Goal: Task Accomplishment & Management: Manage account settings

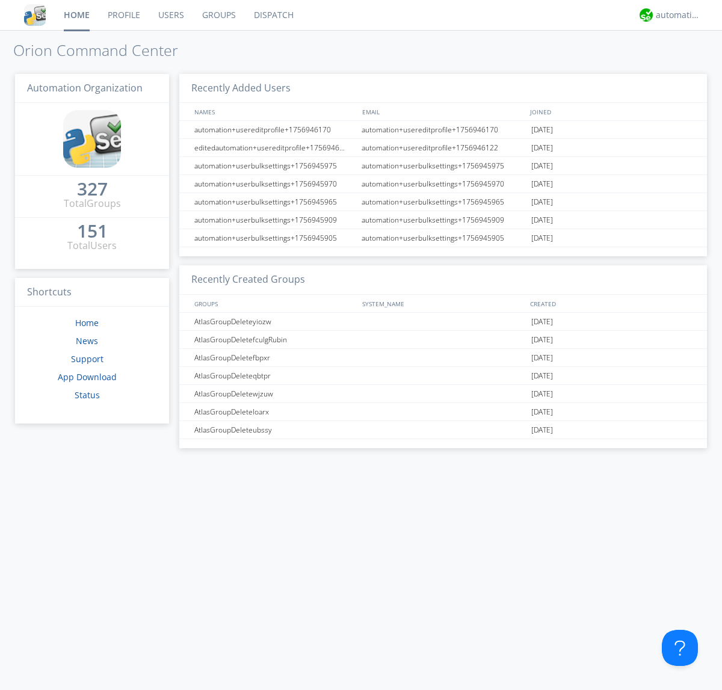
click at [170, 15] on link "Users" at bounding box center [171, 15] width 44 height 30
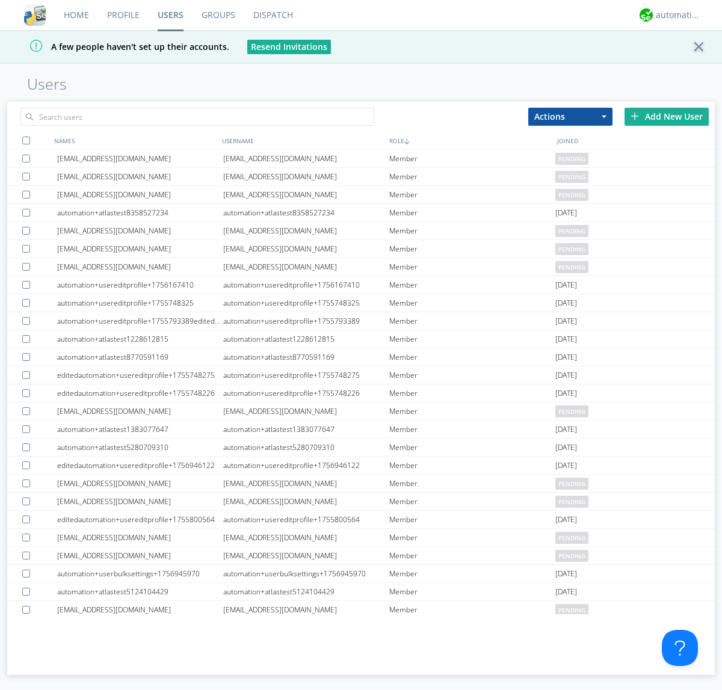
click at [666, 116] on div "Add New User" at bounding box center [666, 117] width 84 height 18
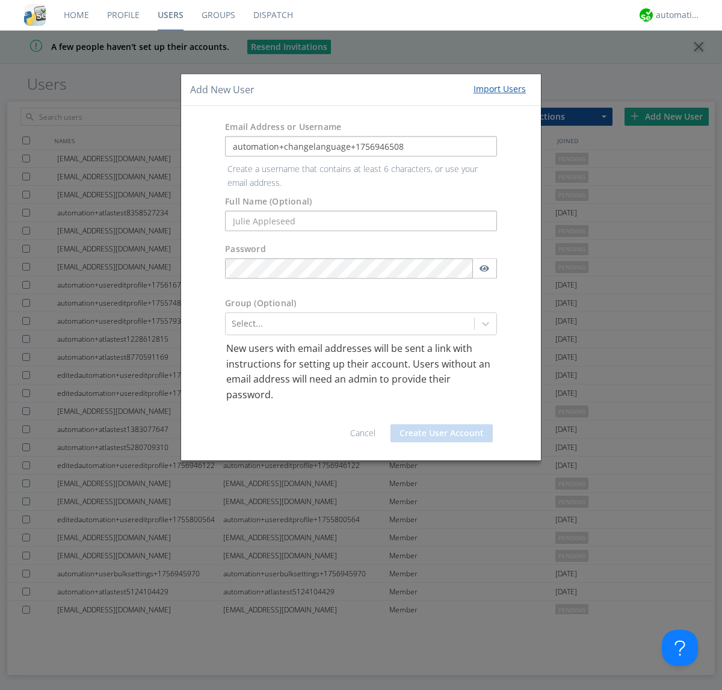
type input "automation+changelanguage+1756946508"
click at [441, 424] on button "Create User Account" at bounding box center [441, 433] width 102 height 18
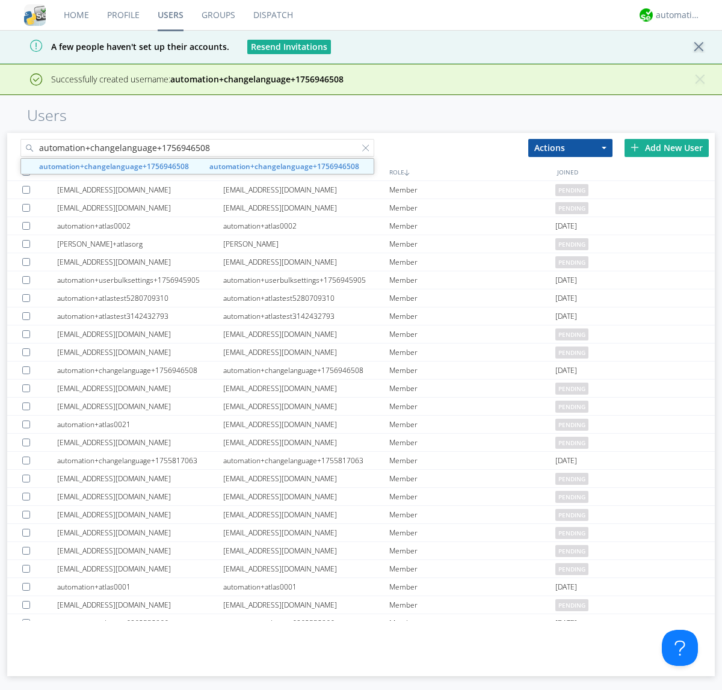
type input "automation+changelanguage+1756946508"
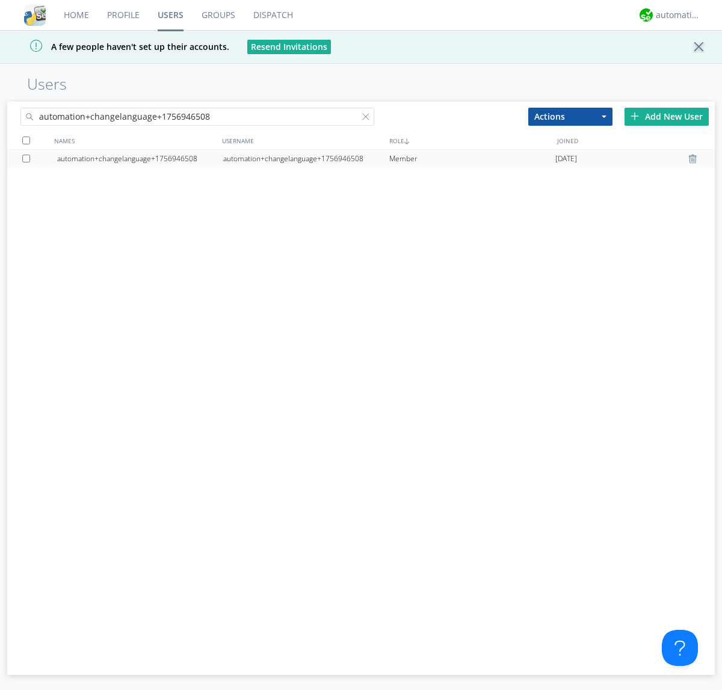
click at [305, 158] on div "automation+changelanguage+1756946508" at bounding box center [306, 159] width 166 height 18
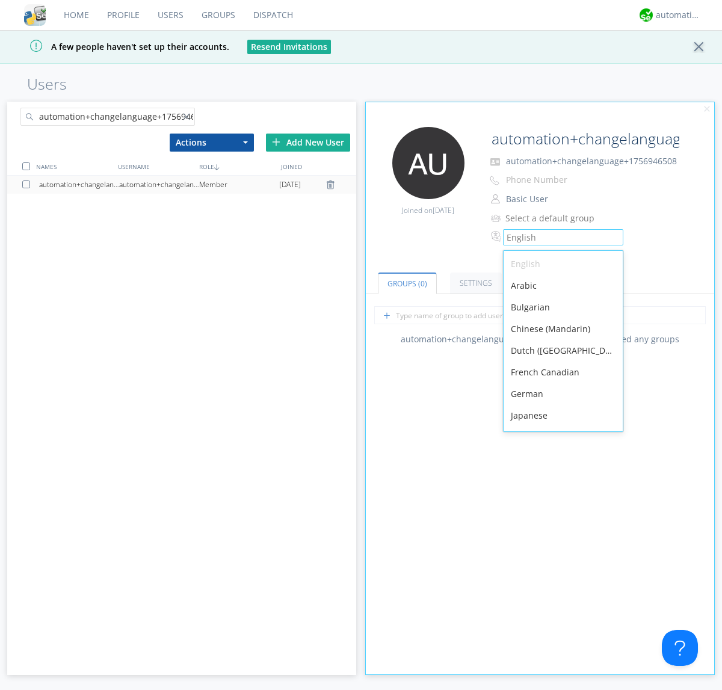
scroll to position [171, 0]
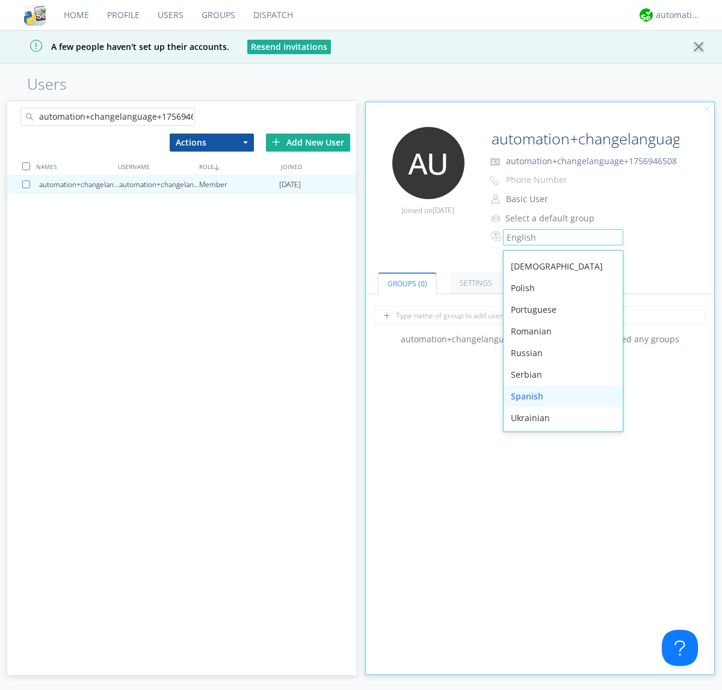
click at [560, 396] on div "Spanish" at bounding box center [562, 396] width 119 height 22
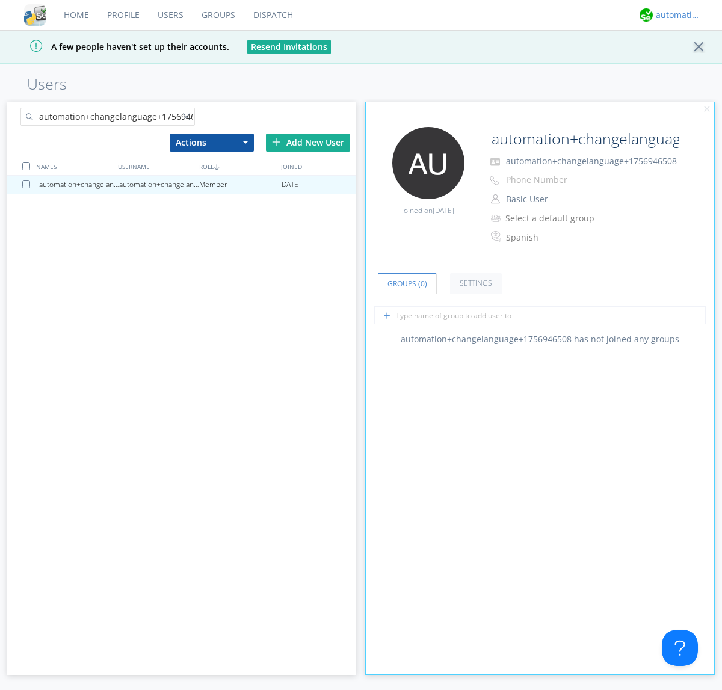
click at [675, 15] on div "automation+atlas" at bounding box center [677, 15] width 45 height 12
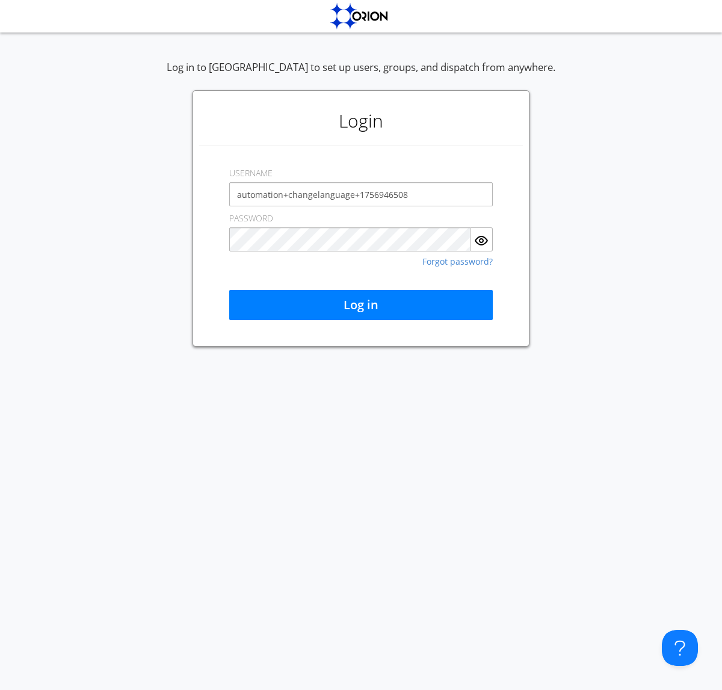
type input "automation+changelanguage+1756946508"
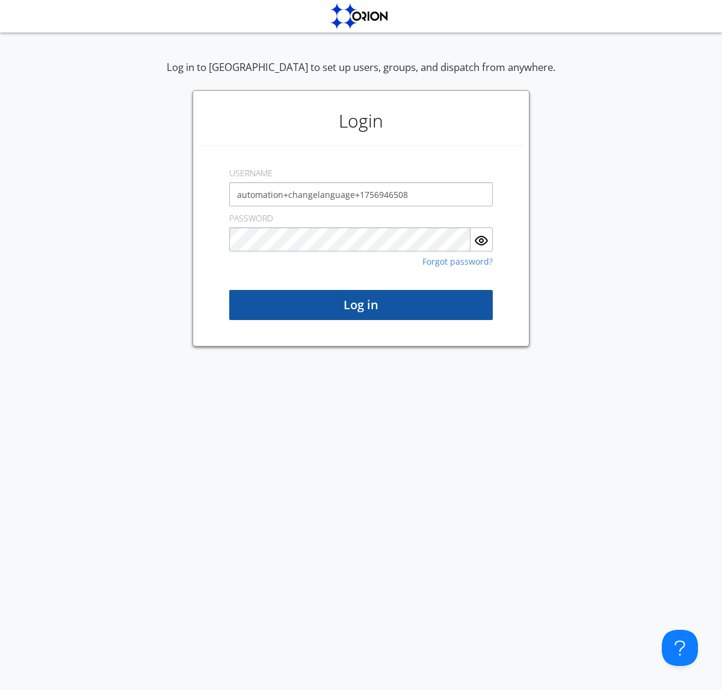
click at [361, 305] on button "Log in" at bounding box center [360, 305] width 263 height 30
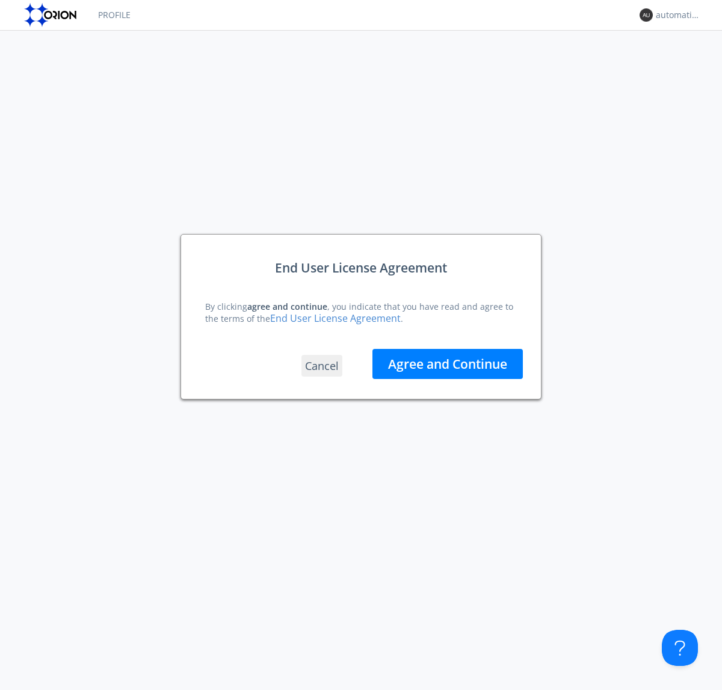
click at [447, 363] on button "Agree and Continue" at bounding box center [447, 364] width 150 height 30
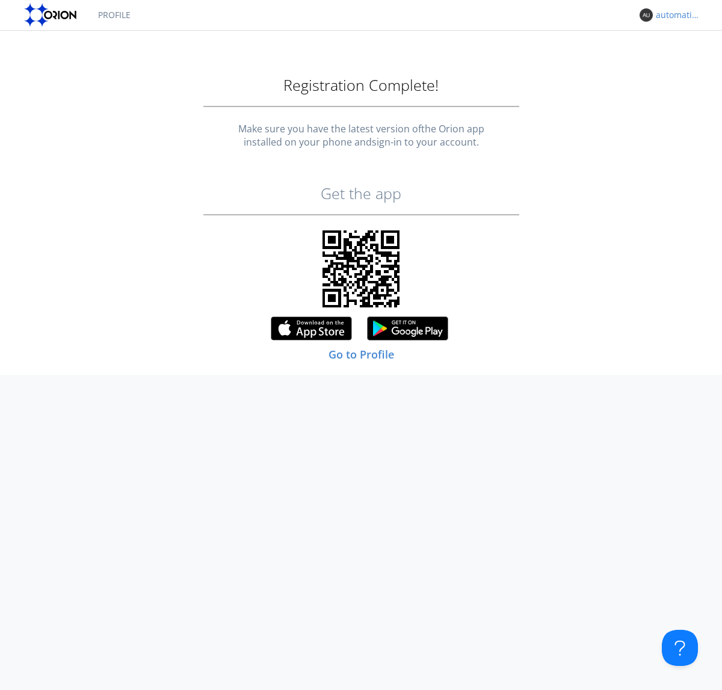
click at [114, 15] on link "Profile" at bounding box center [114, 15] width 51 height 30
click at [675, 15] on div "automation+changelanguage+1756946508" at bounding box center [677, 15] width 45 height 12
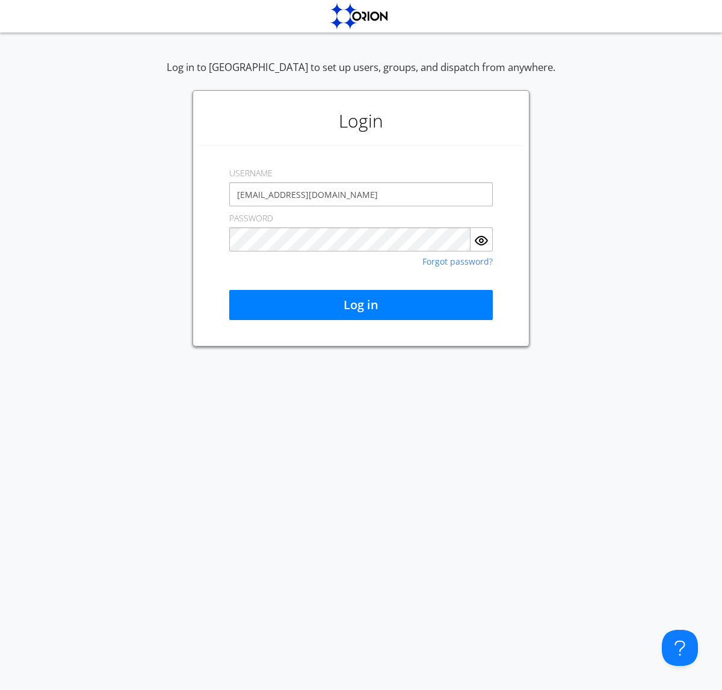
type input "[EMAIL_ADDRESS][DOMAIN_NAME]"
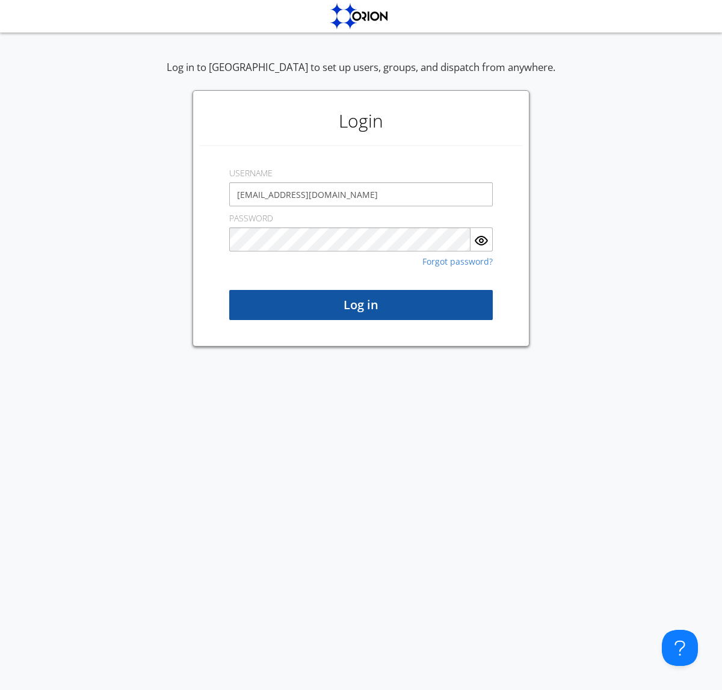
click at [361, 305] on button "Log in" at bounding box center [360, 305] width 263 height 30
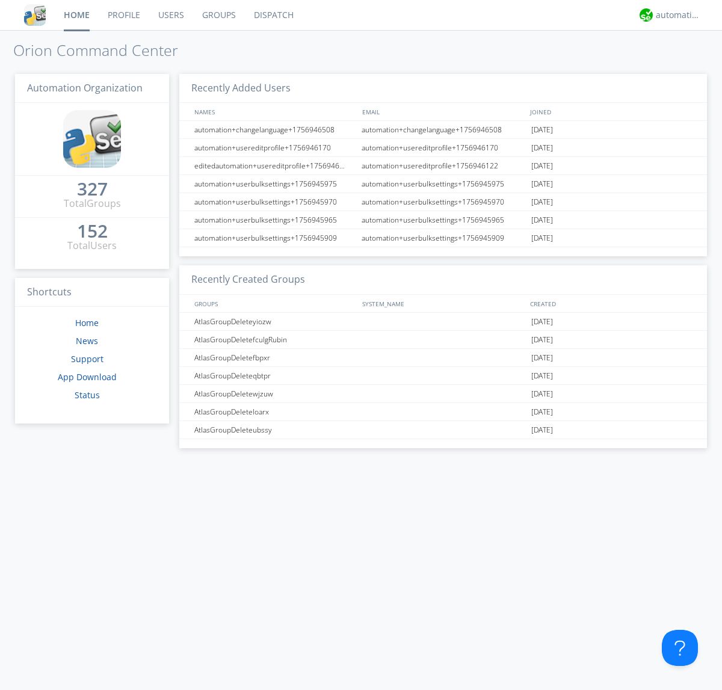
click at [170, 15] on link "Users" at bounding box center [171, 15] width 44 height 30
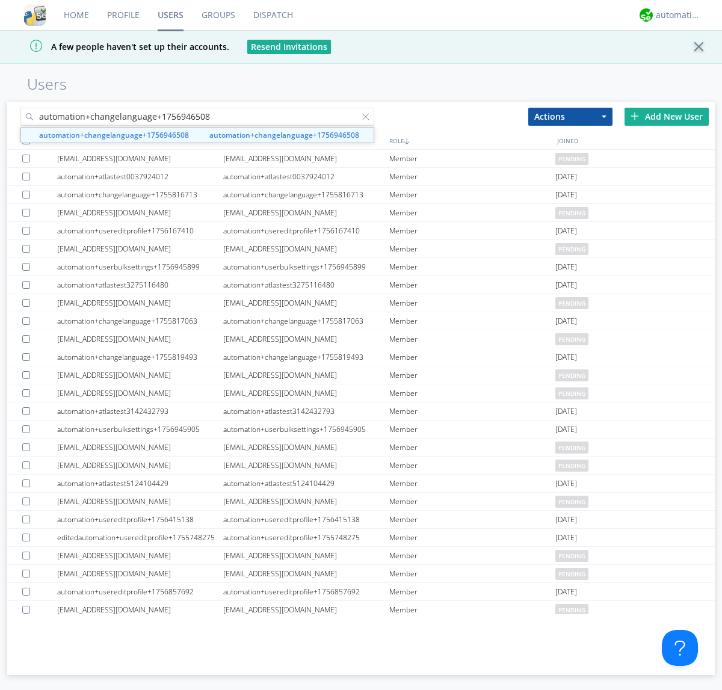
type input "automation+changelanguage+1756946508"
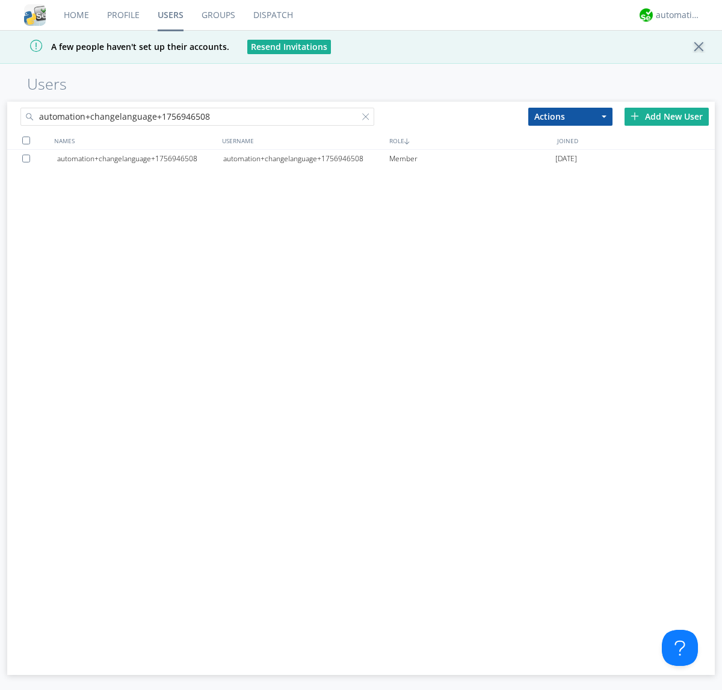
click at [28, 158] on div at bounding box center [28, 159] width 12 height 8
click at [570, 116] on button "Actions" at bounding box center [570, 117] width 84 height 18
click at [0, 0] on link "Delete User" at bounding box center [0, 0] width 0 height 0
